Goal: Task Accomplishment & Management: Manage account settings

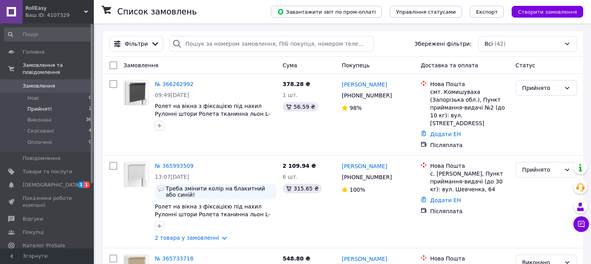
click at [61, 110] on li "Прийняті 2" at bounding box center [48, 109] width 96 height 11
click at [49, 172] on span "Товари та послуги" at bounding box center [48, 171] width 50 height 7
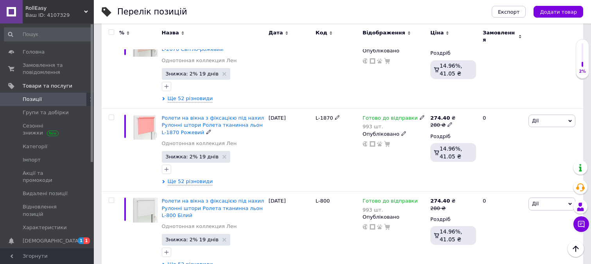
scroll to position [1141, 0]
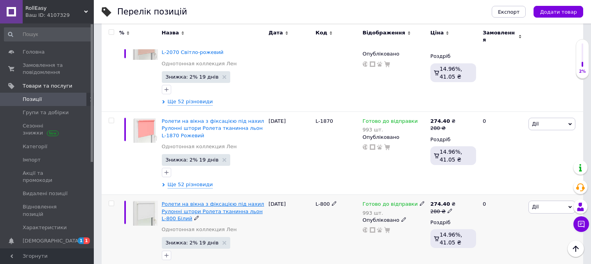
click at [182, 201] on span "Ролети на вікна з фіксацією під нахил Рулонні штори Ролета тканинна льон L-800 …" at bounding box center [213, 211] width 102 height 20
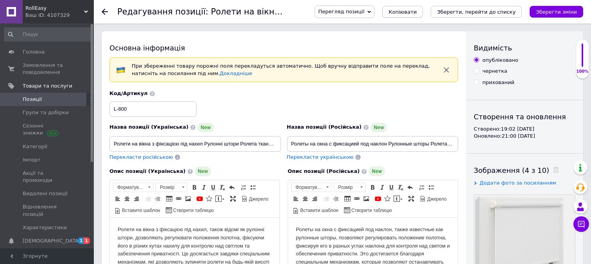
click at [409, 14] on span "Копіювати" at bounding box center [403, 12] width 28 height 6
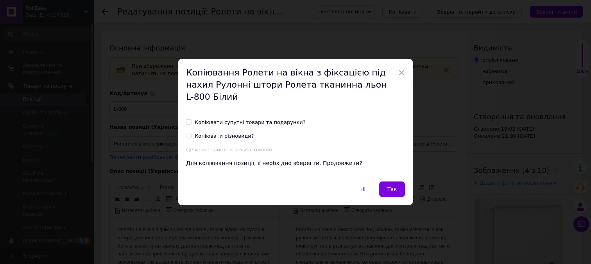
click at [230, 133] on div "Копіювати різновиди?" at bounding box center [224, 136] width 59 height 7
click at [191, 133] on input "Копіювати різновиди?" at bounding box center [188, 135] width 5 height 5
checkbox input "true"
click at [235, 119] on div "Копіювати супутні товари та подарунки?" at bounding box center [250, 122] width 111 height 7
click at [191, 119] on input "Копіювати супутні товари та подарунки?" at bounding box center [188, 121] width 5 height 5
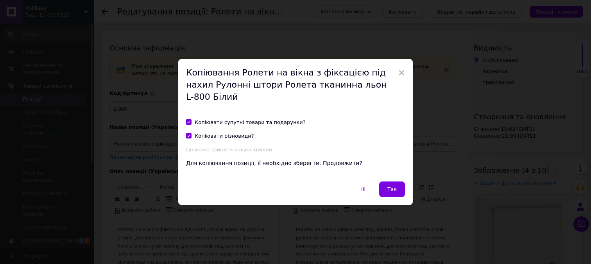
checkbox input "true"
click at [389, 186] on span "Так" at bounding box center [392, 189] width 9 height 6
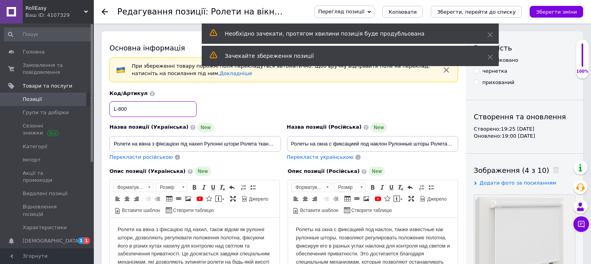
click at [126, 109] on input "L-800" at bounding box center [152, 109] width 87 height 16
type input "L"
type input "В"
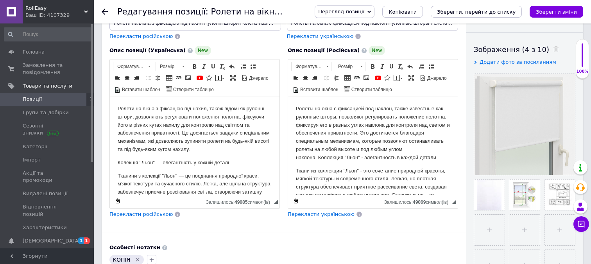
scroll to position [125, 0]
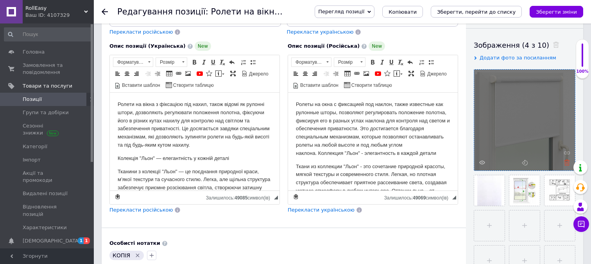
type input "D-1200"
click at [566, 161] on icon at bounding box center [567, 163] width 6 height 6
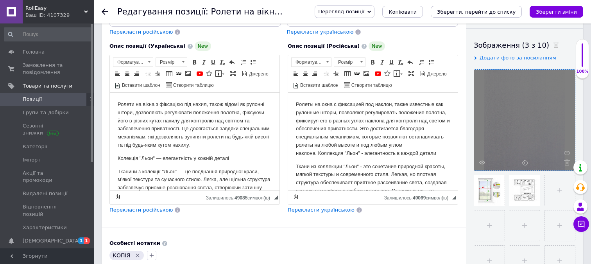
click at [566, 161] on icon at bounding box center [567, 163] width 6 height 6
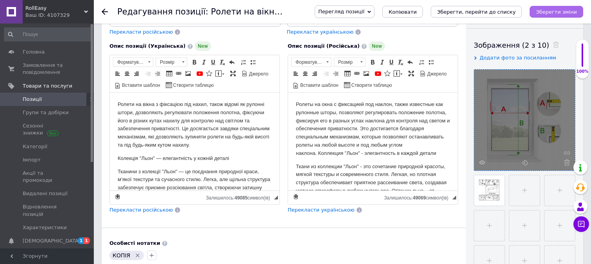
click at [552, 16] on button "Зберегти зміни" at bounding box center [557, 12] width 54 height 12
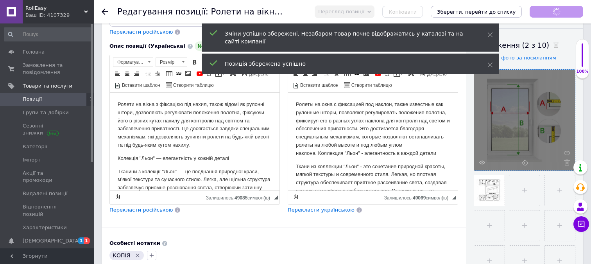
click at [32, 98] on span "Позиції" at bounding box center [32, 99] width 19 height 7
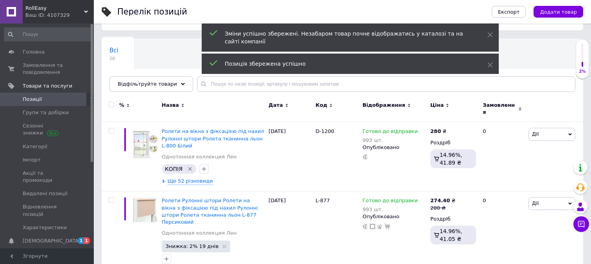
scroll to position [51, 0]
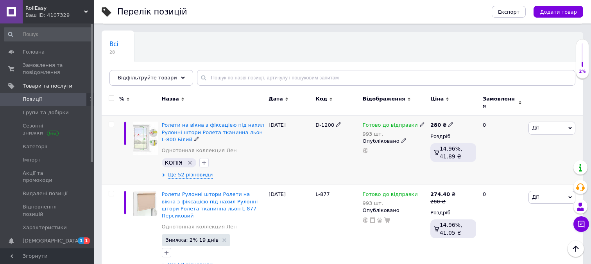
click at [549, 122] on span "Дії" at bounding box center [552, 128] width 47 height 13
click at [114, 122] on span at bounding box center [111, 124] width 5 height 5
click at [114, 122] on input "checkbox" at bounding box center [111, 124] width 5 height 5
checkbox input "true"
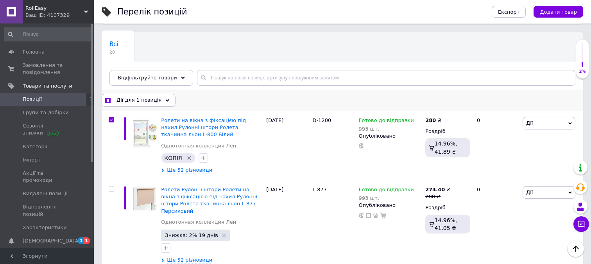
click at [138, 101] on span "Дії для 1 позиція" at bounding box center [139, 100] width 45 height 7
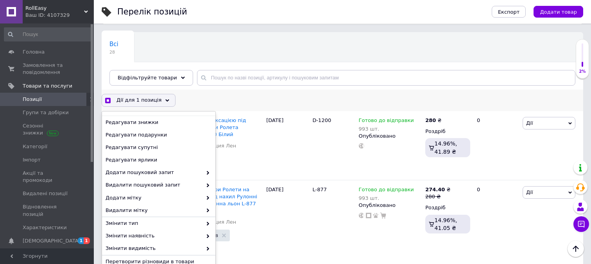
scroll to position [95, 0]
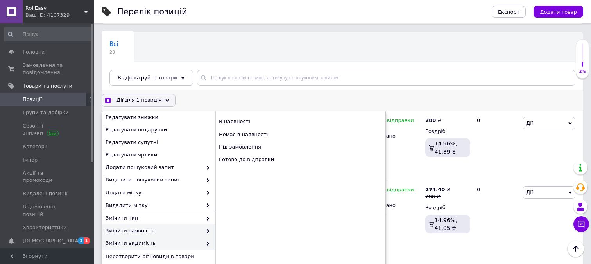
click at [152, 240] on span "Змінити видимість" at bounding box center [154, 243] width 97 height 7
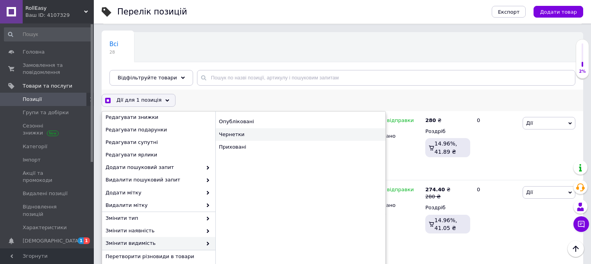
click at [233, 136] on div "Чернетки" at bounding box center [300, 134] width 170 height 13
checkbox input "true"
checkbox input "false"
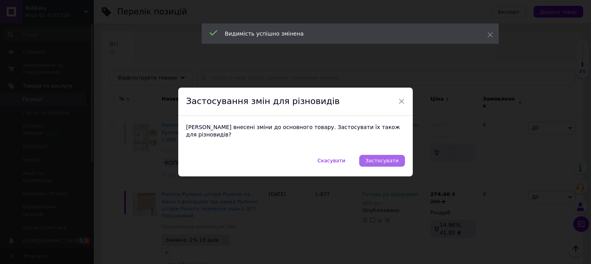
click at [374, 162] on button "Застосувати" at bounding box center [382, 161] width 46 height 12
